Goal: Information Seeking & Learning: Learn about a topic

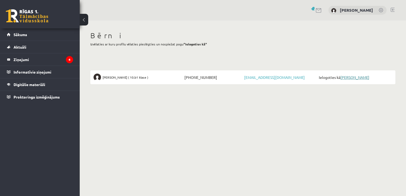
click at [354, 77] on link "[PERSON_NAME]" at bounding box center [354, 77] width 29 height 5
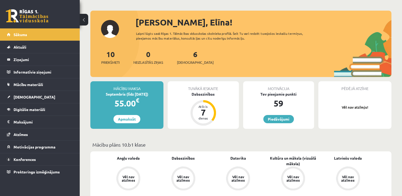
scroll to position [27, 0]
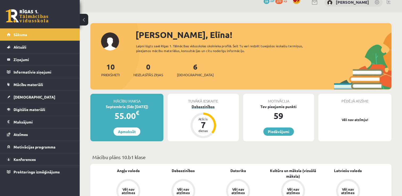
click at [204, 104] on div "Dabaszinības" at bounding box center [202, 107] width 71 height 6
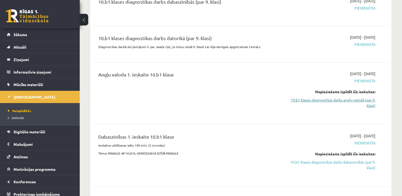
click at [358, 101] on link "10.b1 klases diagnostikas darbs angļu valodā (par 9. klasi)" at bounding box center [331, 102] width 87 height 11
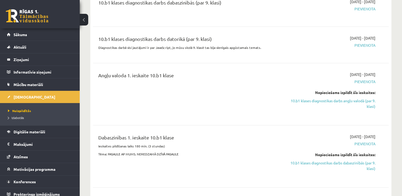
scroll to position [195, 0]
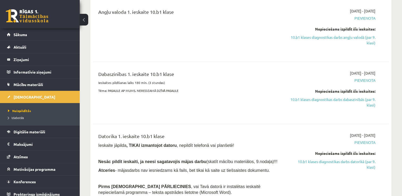
click at [365, 80] on span "Pievienota" at bounding box center [331, 81] width 87 height 6
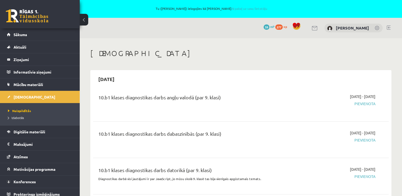
scroll to position [0, 0]
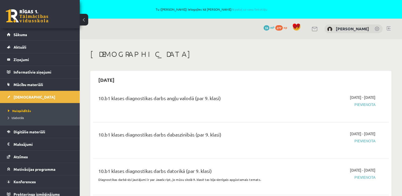
click at [365, 106] on span "Pievienota" at bounding box center [331, 105] width 87 height 6
click at [365, 105] on span "Pievienota" at bounding box center [331, 105] width 87 height 6
click at [294, 118] on div "10.b1 klases diagnostikas darbs angļu valodā (par 9. klasi) 2025-09-01 - 2025-0…" at bounding box center [240, 104] width 295 height 30
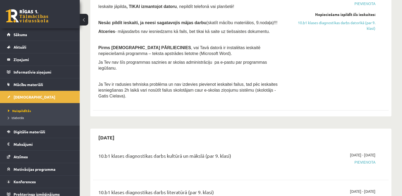
scroll to position [319, 0]
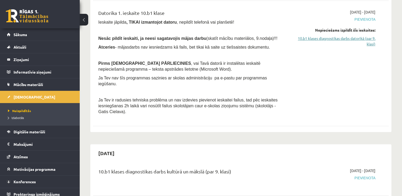
click at [363, 38] on link "10.b1 klases diagnostikas darbs datorikā (par 9. klasi)" at bounding box center [331, 41] width 87 height 11
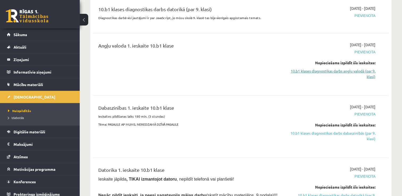
click at [352, 69] on link "10.b1 klases diagnostikas darbs angļu valodā (par 9. klasi)" at bounding box center [331, 73] width 87 height 11
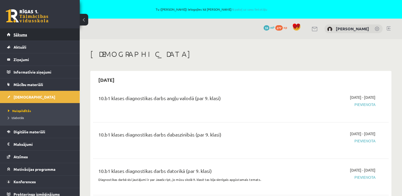
click at [50, 36] on link "Sākums" at bounding box center [40, 34] width 66 height 12
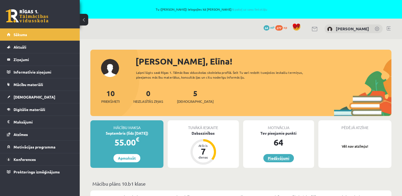
click at [280, 157] on link "Piedāvājumi" at bounding box center [278, 158] width 31 height 8
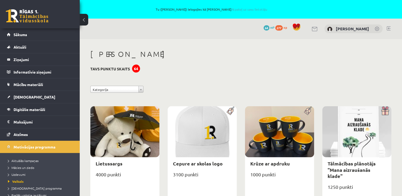
click at [134, 69] on div "64" at bounding box center [136, 68] width 8 height 8
click at [17, 38] on link "Sākums" at bounding box center [40, 34] width 66 height 12
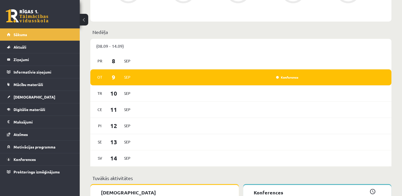
scroll to position [275, 0]
